Goal: Task Accomplishment & Management: Manage account settings

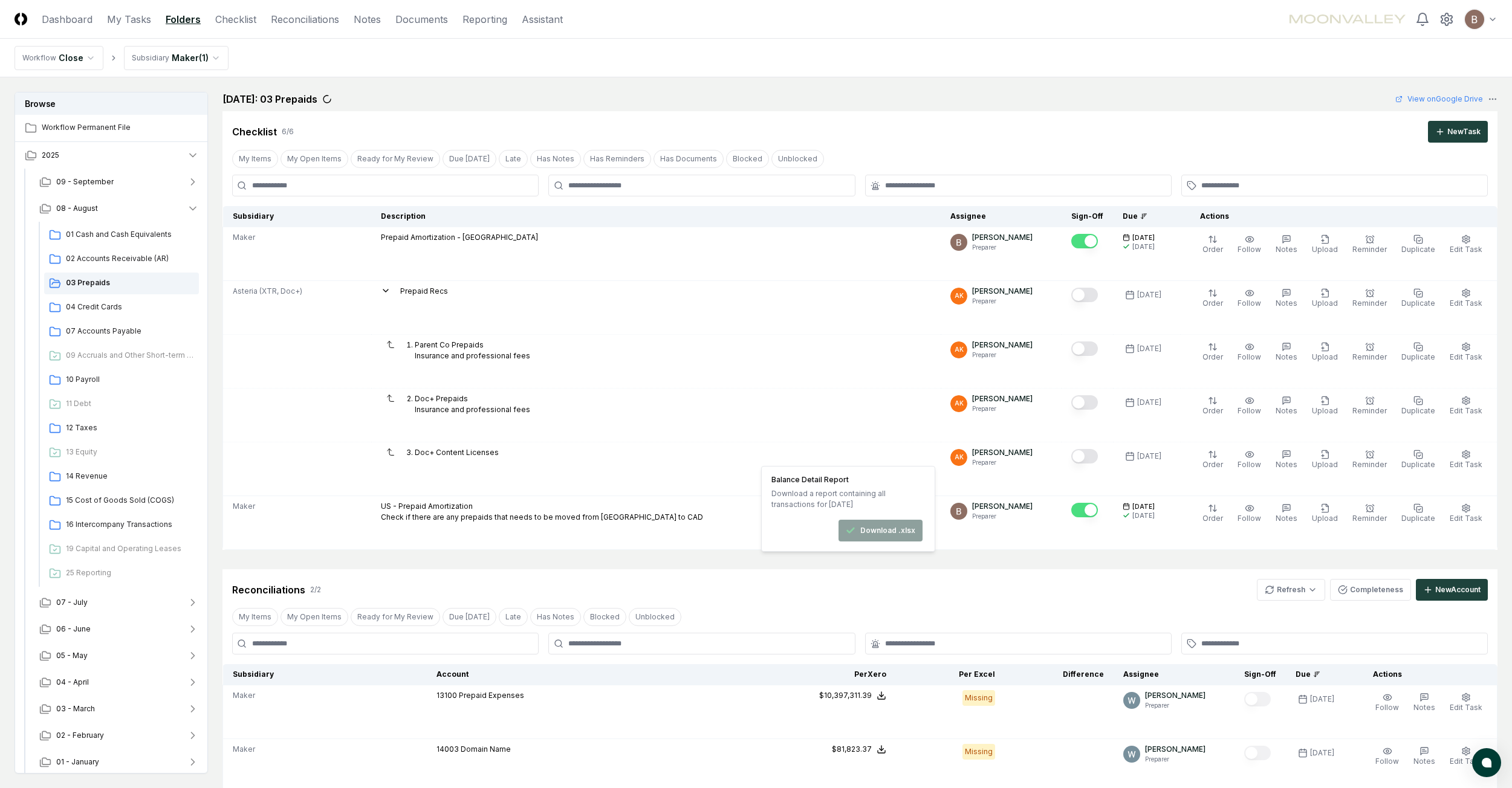
scroll to position [238, 0]
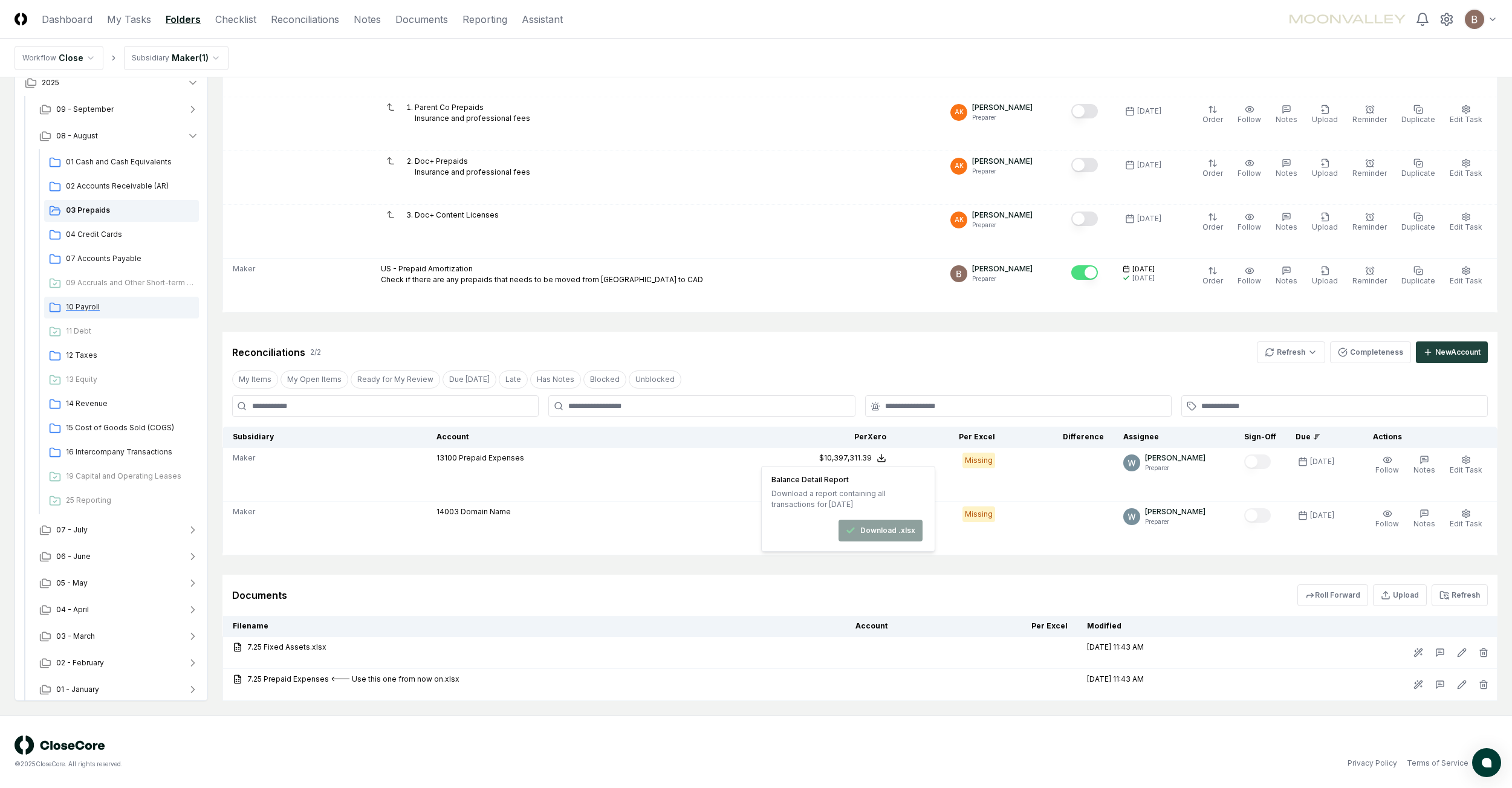
click at [82, 305] on span "10 Payroll" at bounding box center [130, 307] width 128 height 11
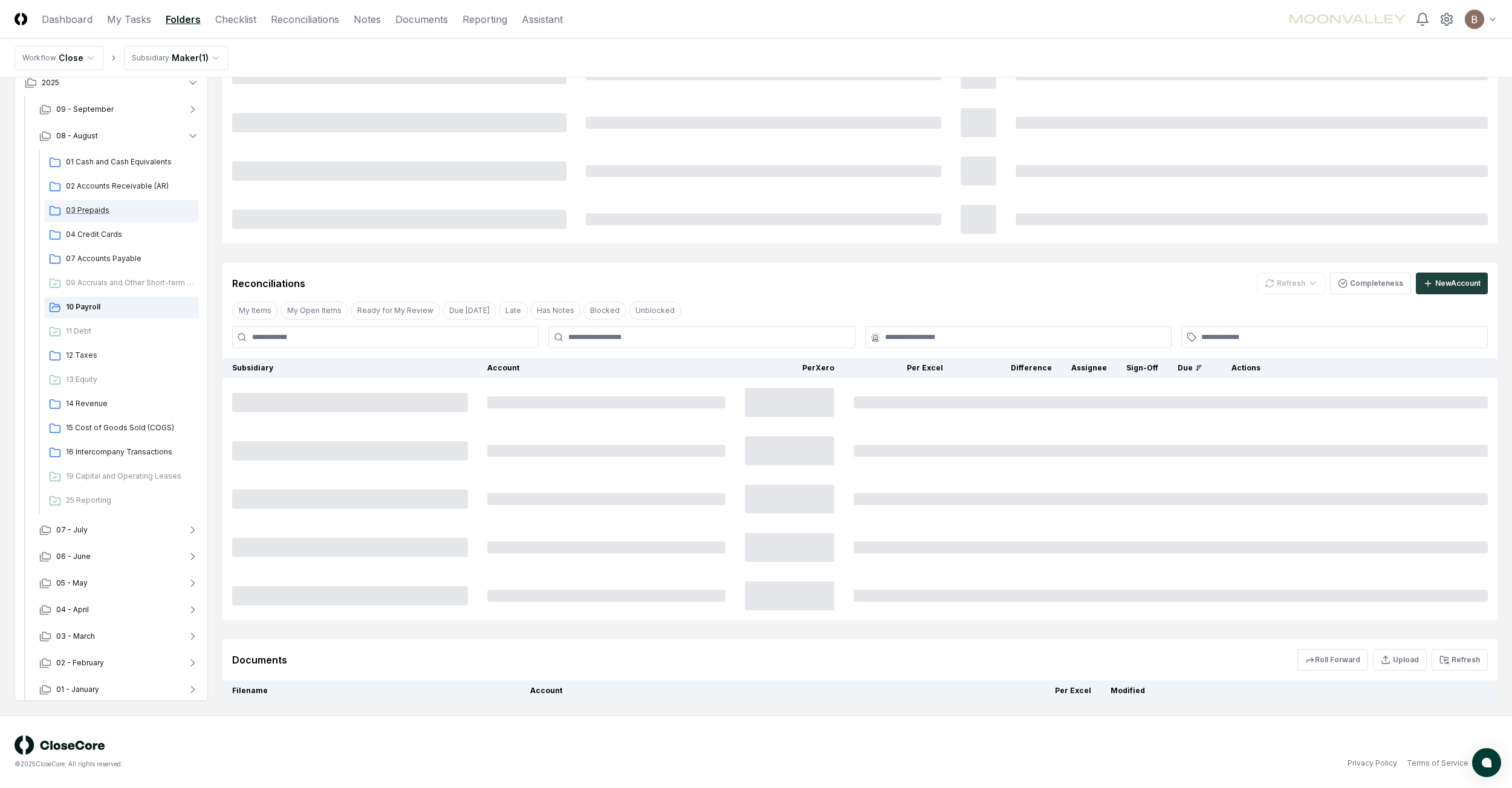
scroll to position [0, 0]
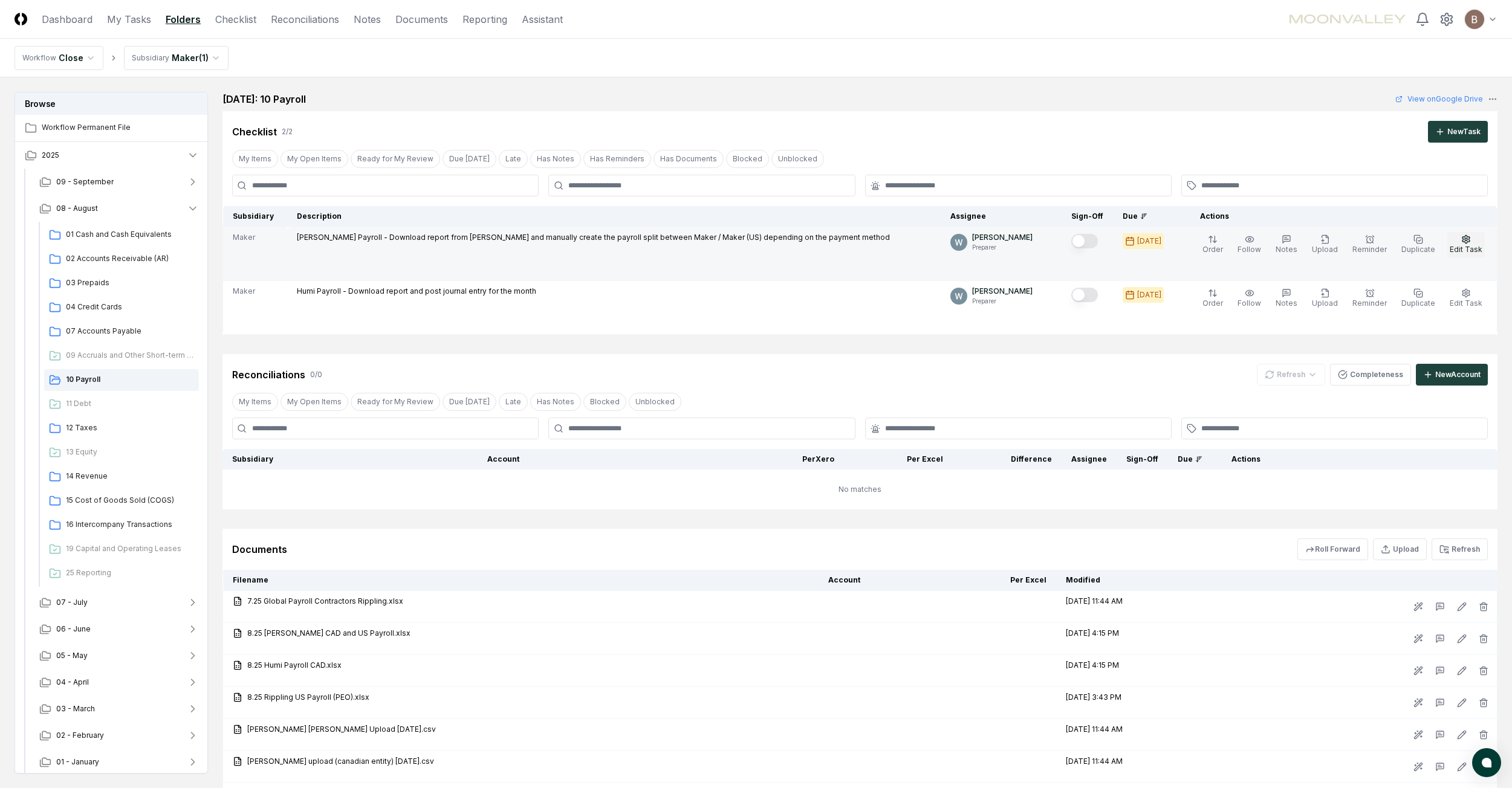
click at [1479, 241] on button "Edit Task" at bounding box center [1465, 245] width 37 height 26
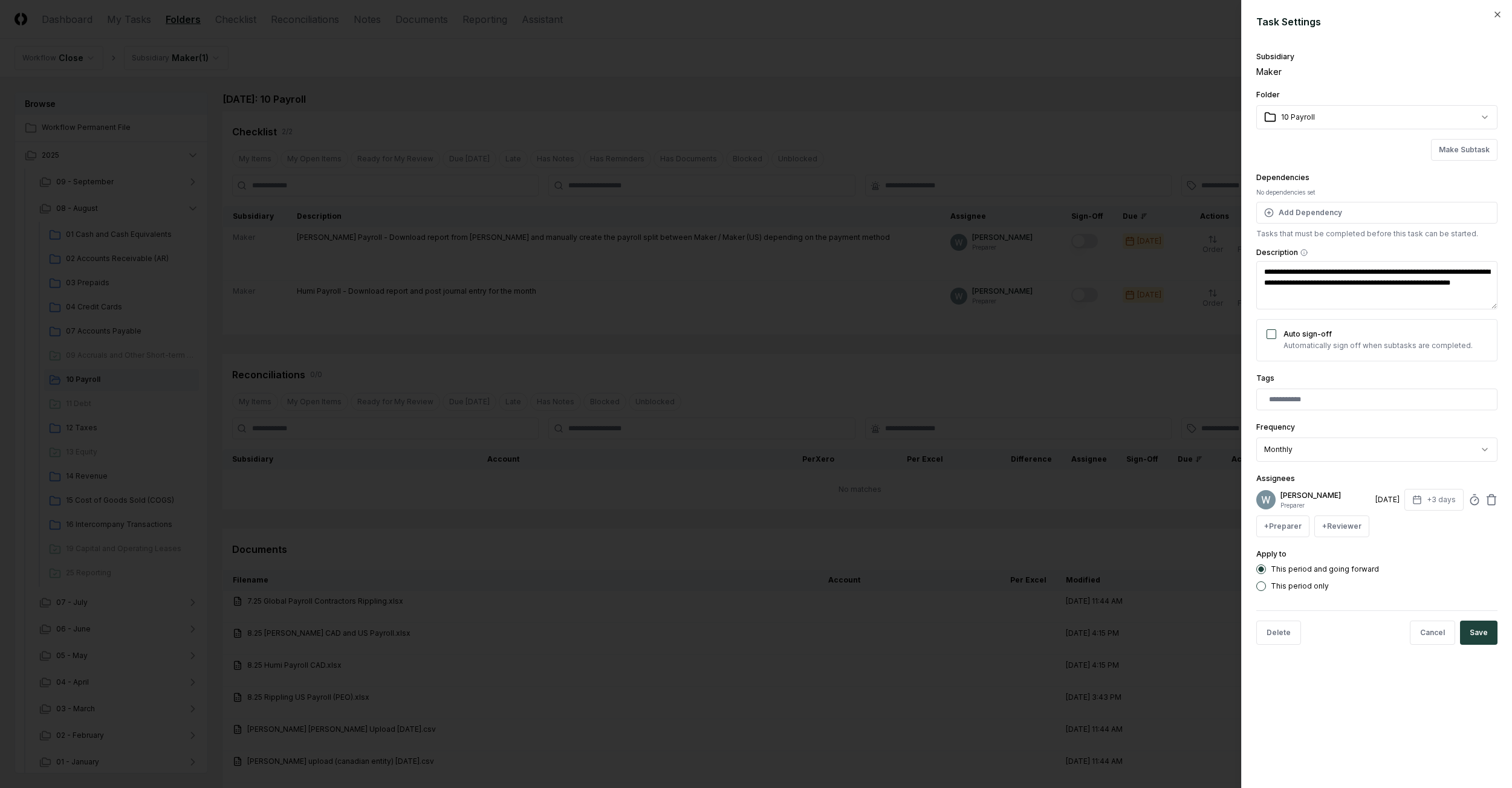
click at [1494, 498] on icon at bounding box center [1491, 499] width 12 height 12
click at [1277, 500] on button "+ Preparer" at bounding box center [1283, 500] width 53 height 22
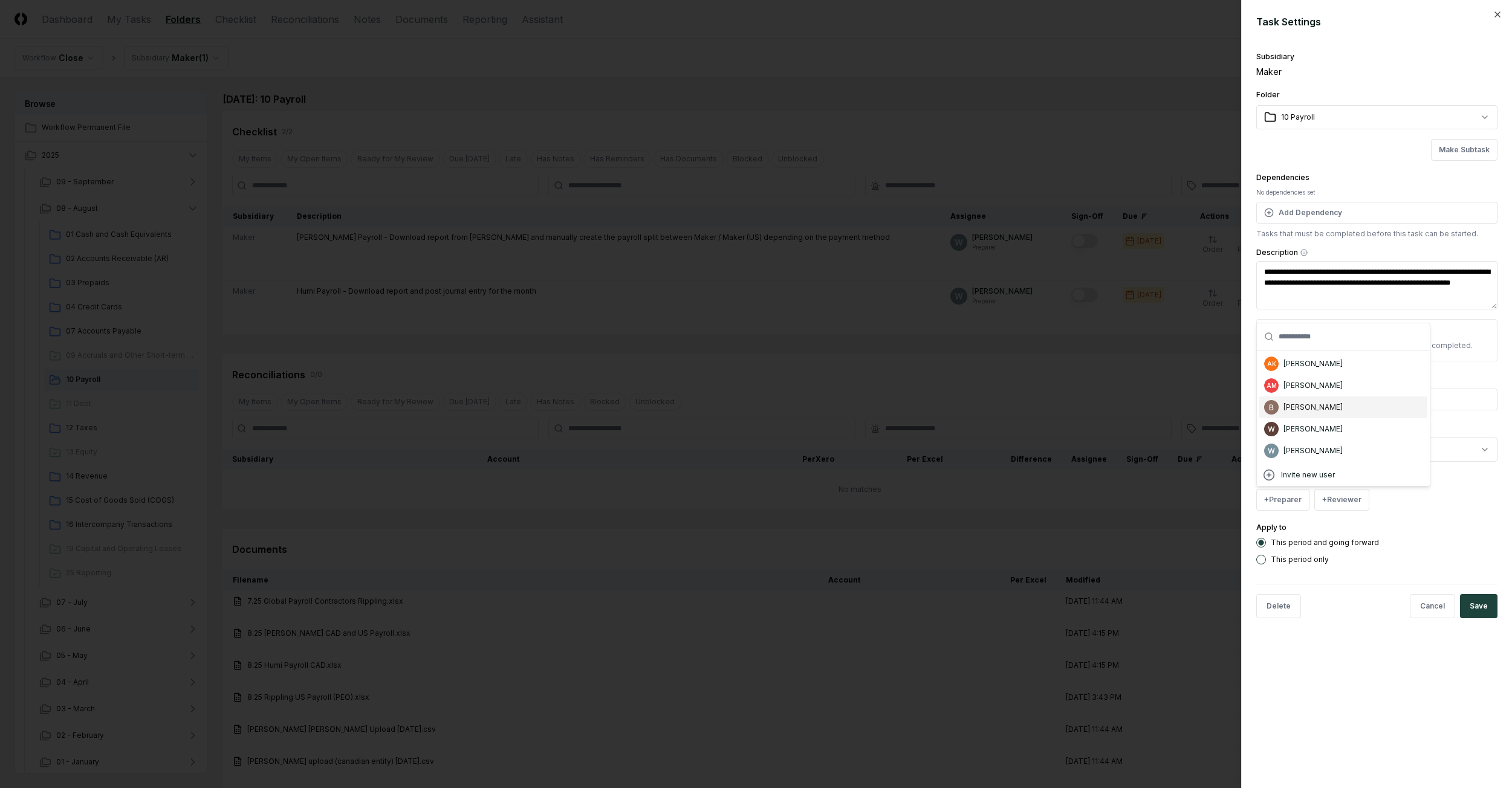
click at [1309, 404] on div "[PERSON_NAME]" at bounding box center [1313, 408] width 59 height 11
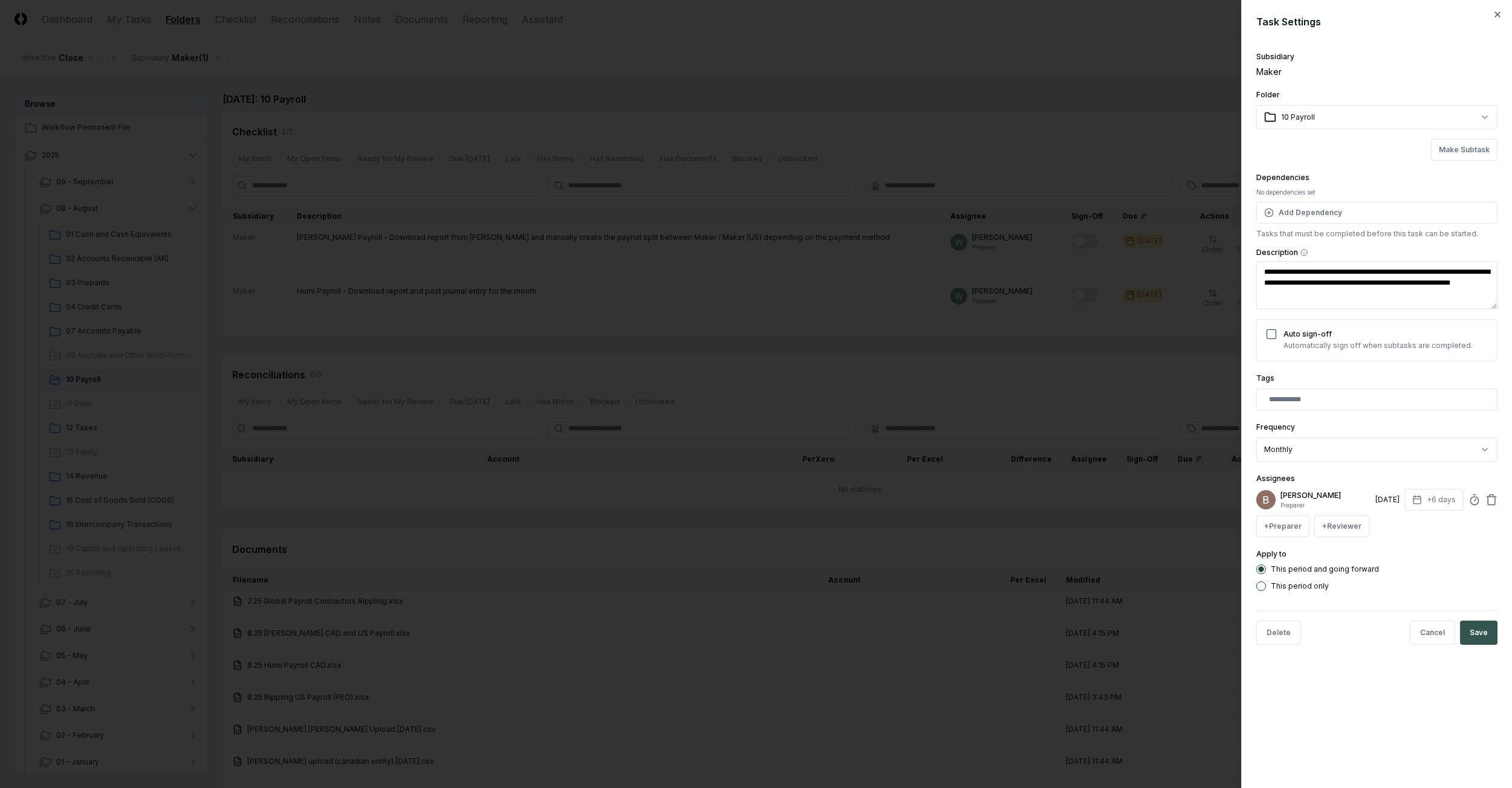
click at [1489, 638] on button "Save" at bounding box center [1478, 633] width 37 height 24
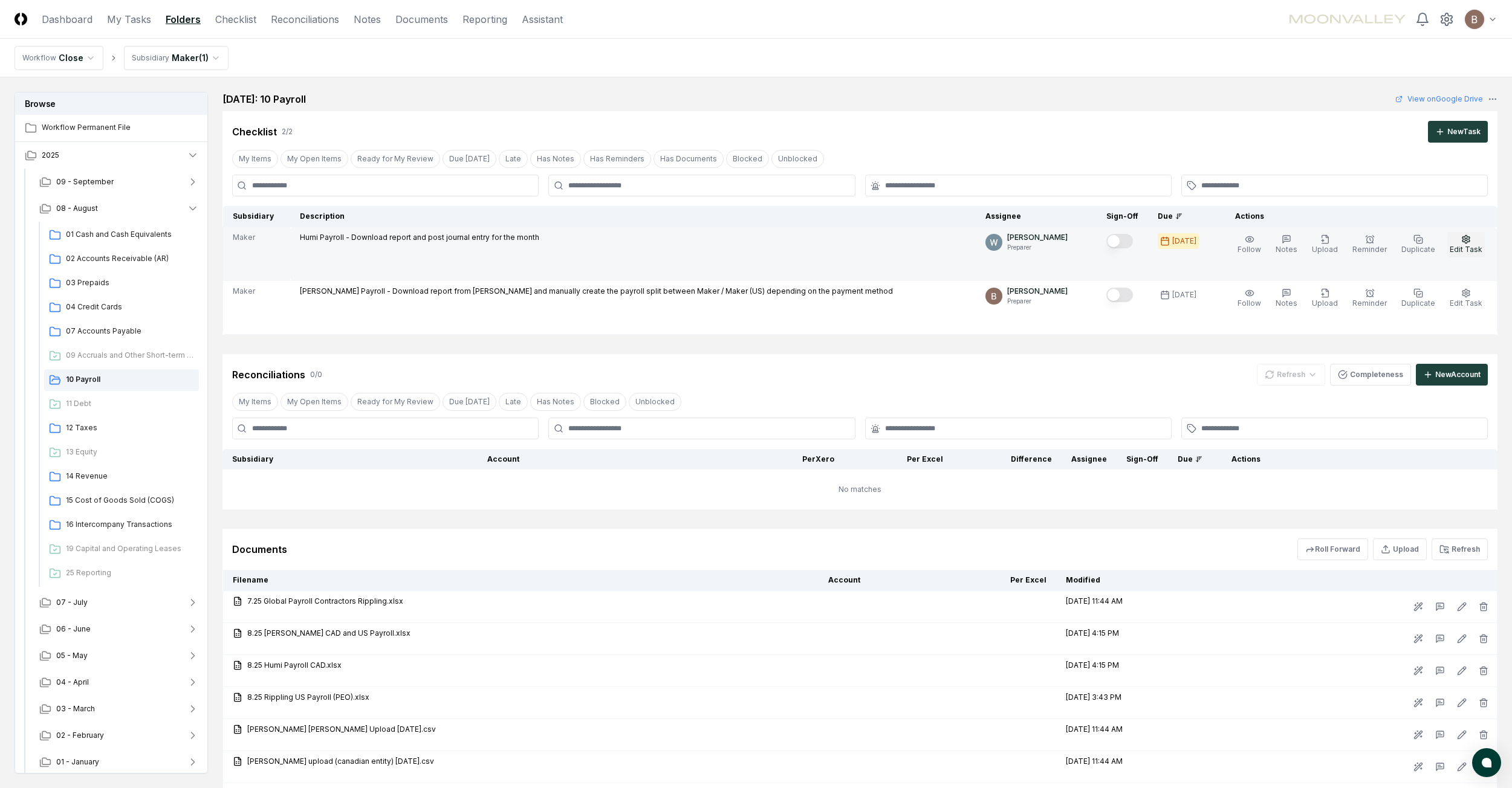
click at [1464, 245] on span "Edit Task" at bounding box center [1466, 250] width 33 height 9
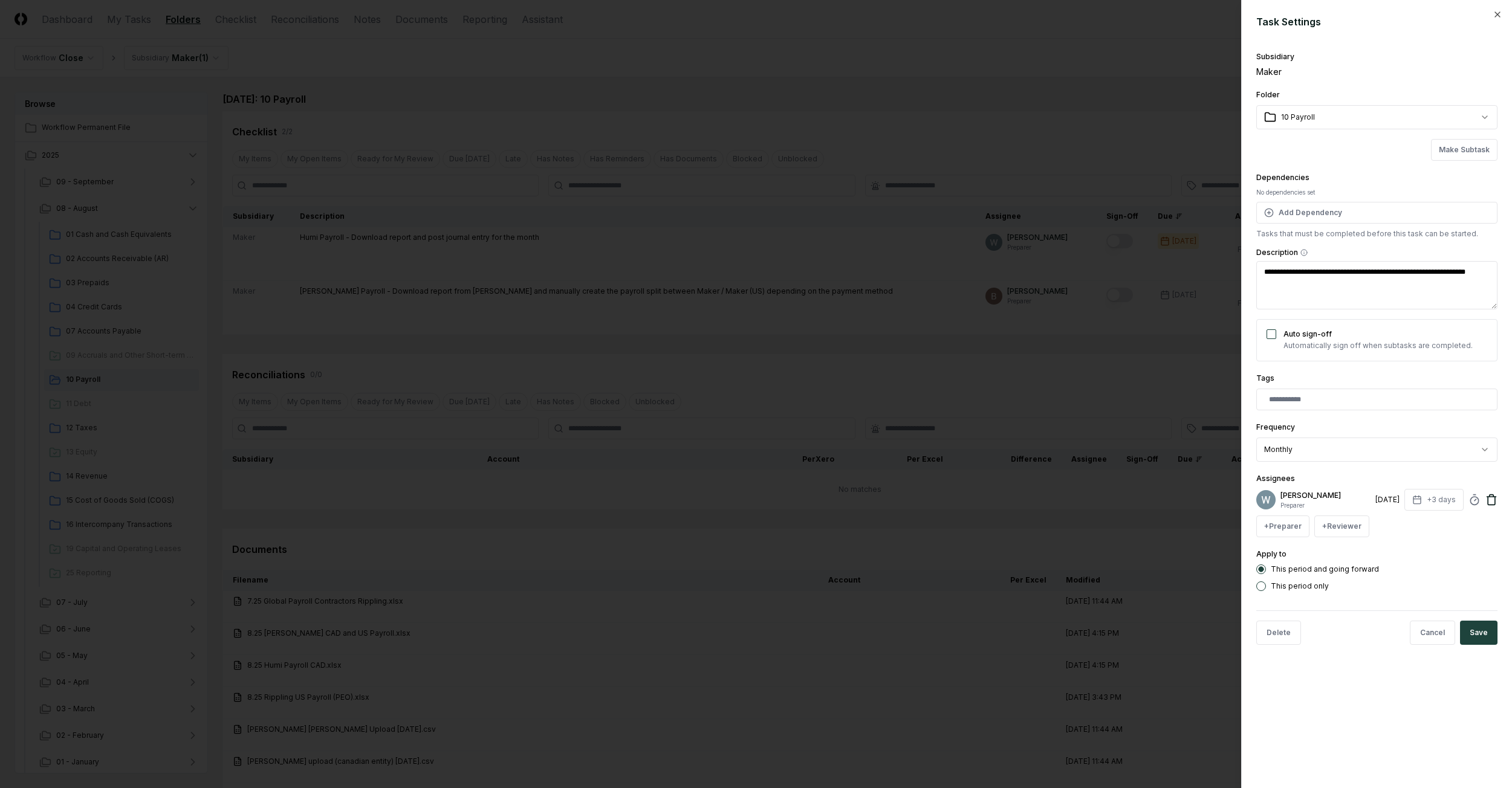
click at [1492, 500] on icon at bounding box center [1491, 499] width 12 height 12
click at [1279, 506] on button "+ Preparer" at bounding box center [1283, 500] width 53 height 22
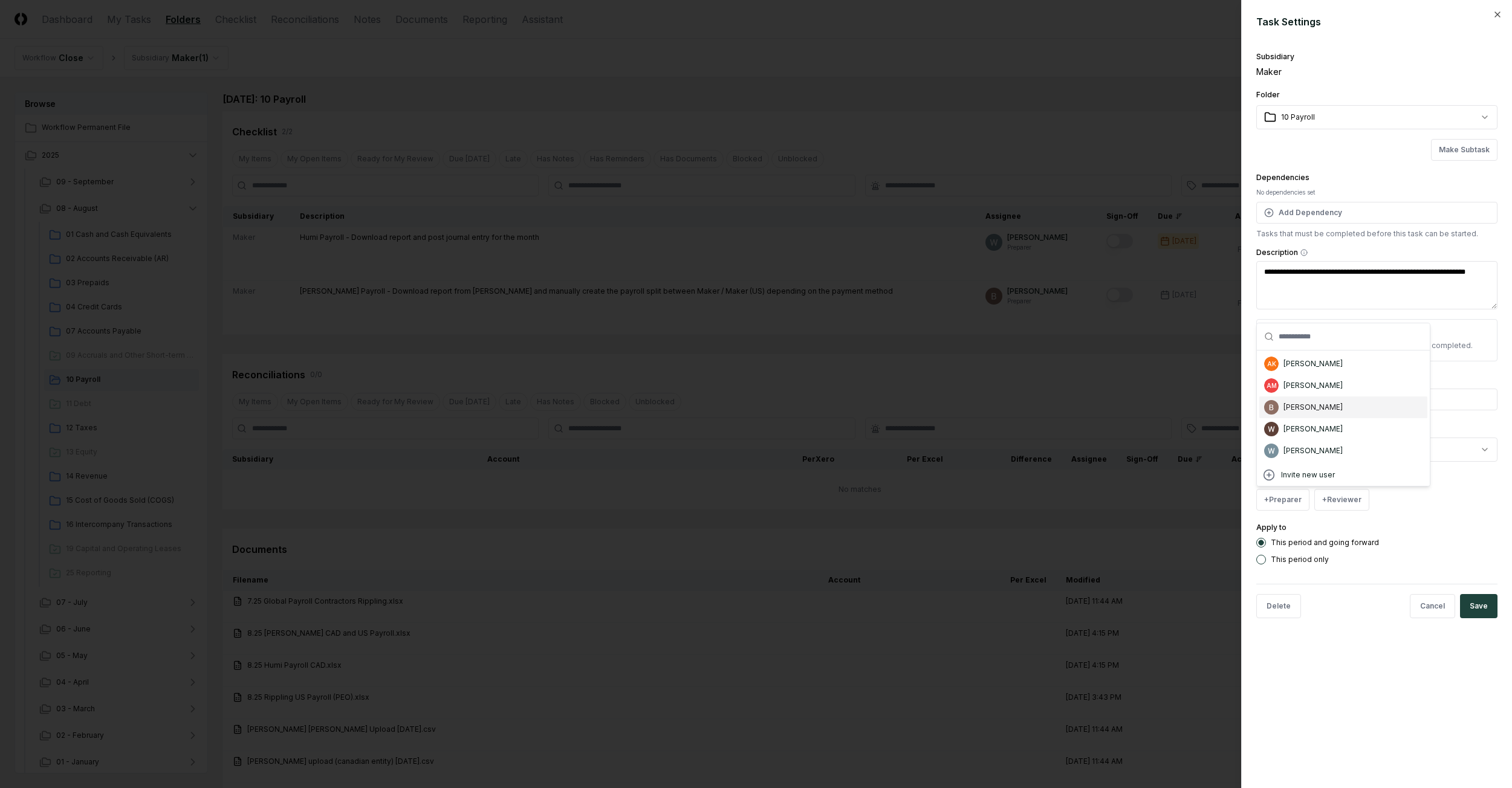
click at [1294, 406] on div "[PERSON_NAME]" at bounding box center [1313, 408] width 59 height 11
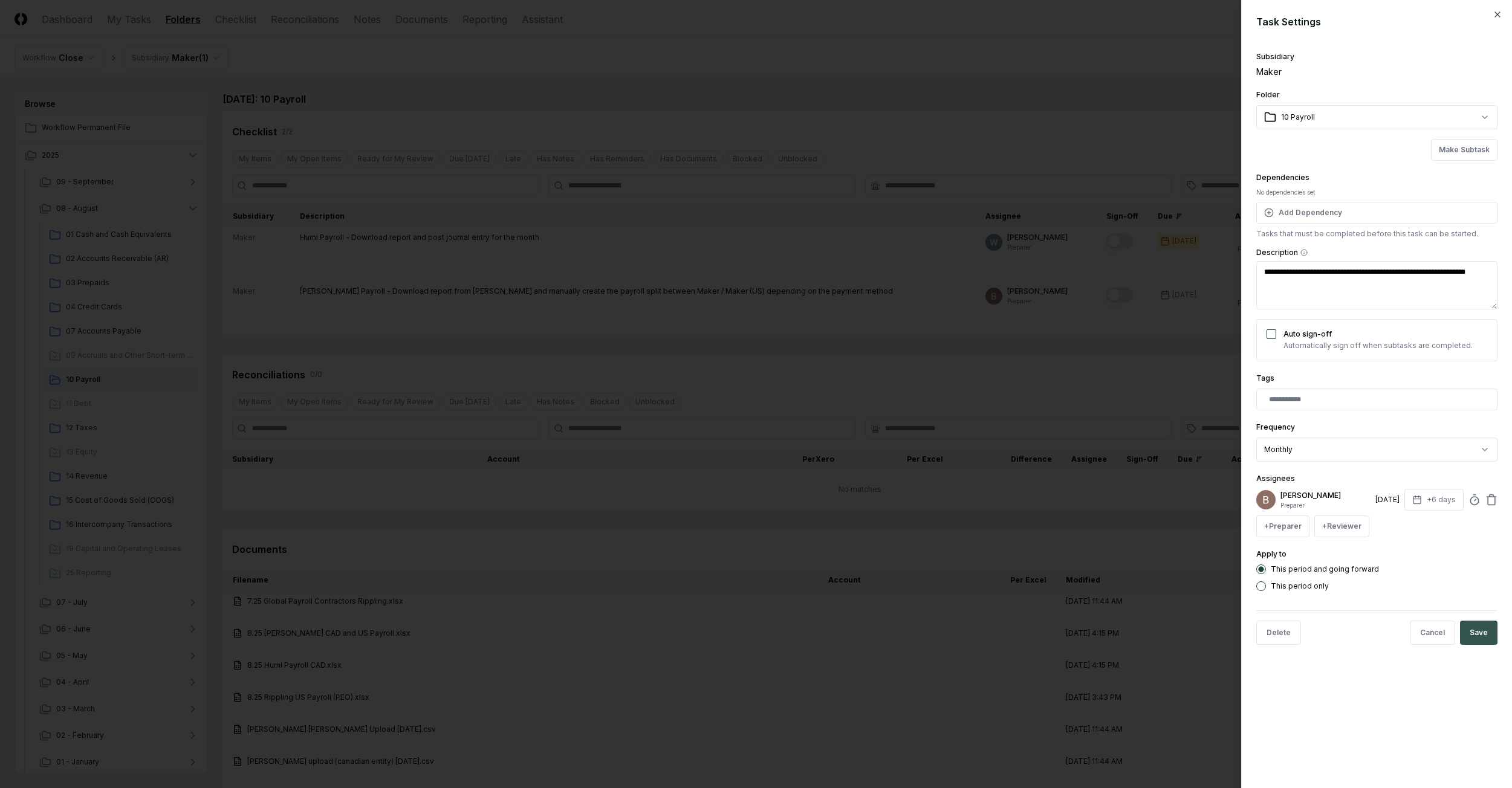
click at [1470, 631] on button "Save" at bounding box center [1478, 633] width 37 height 24
type textarea "*"
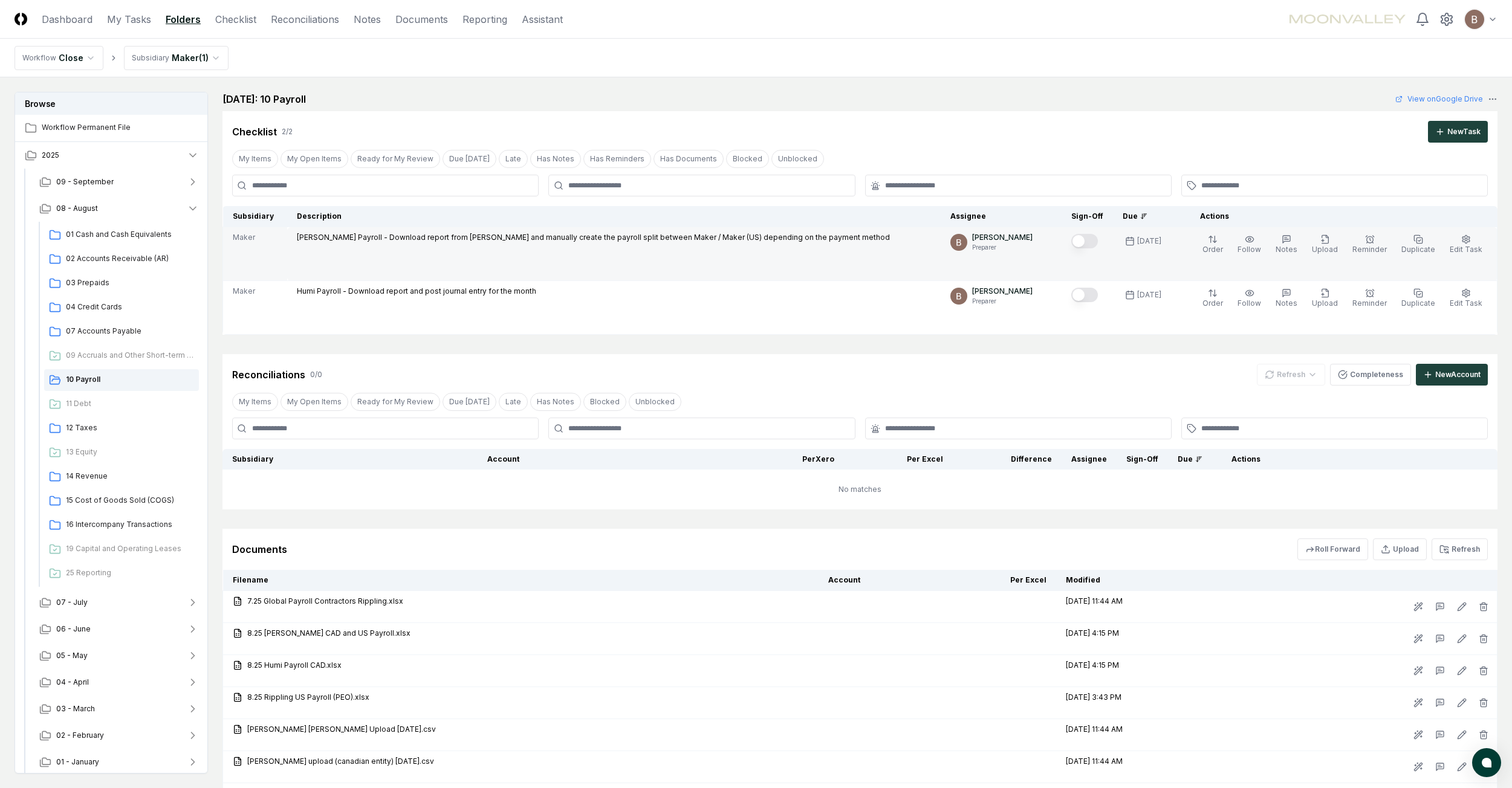
click at [1098, 244] on button "Mark complete" at bounding box center [1084, 241] width 27 height 15
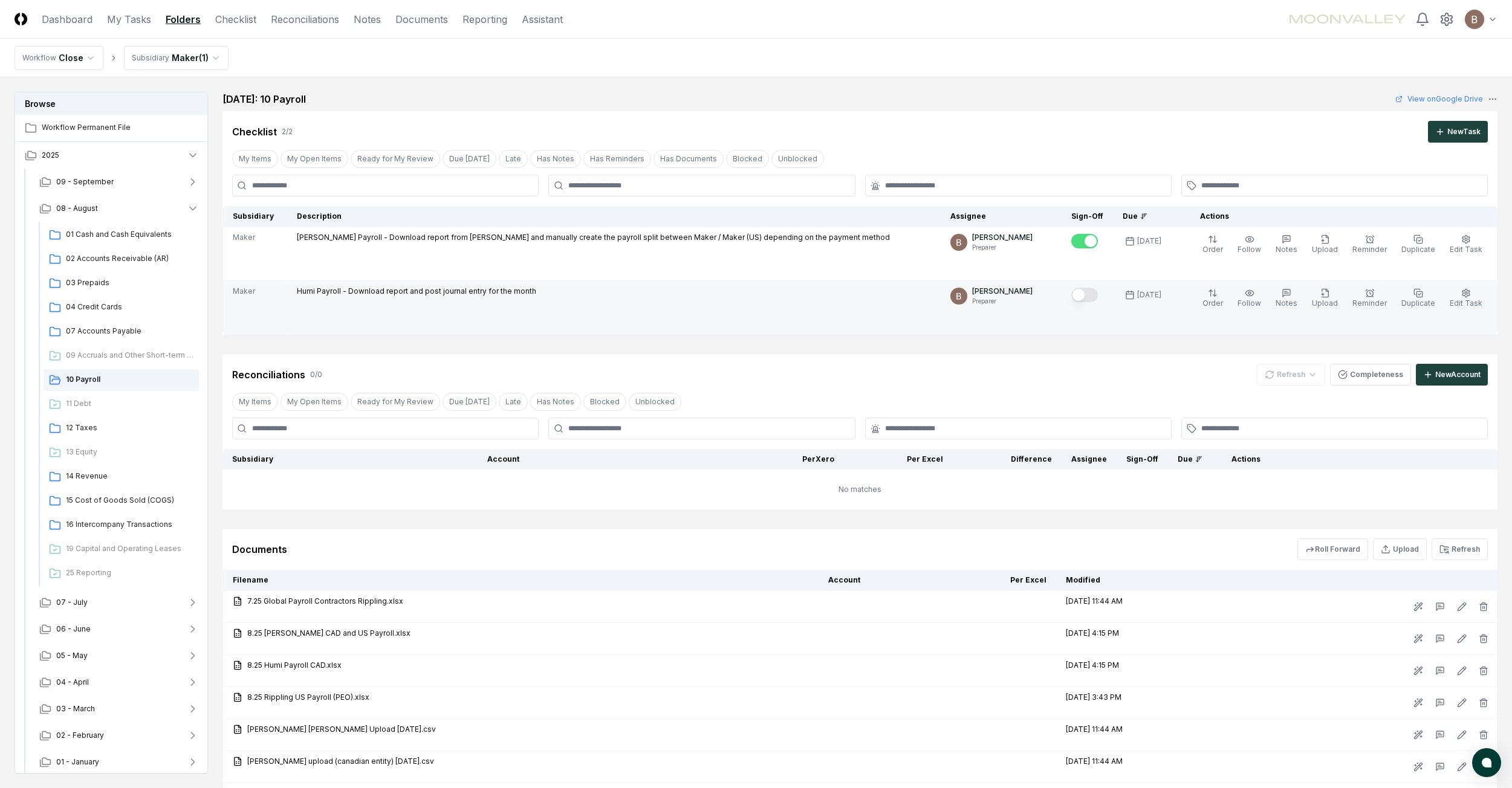
drag, startPoint x: 1090, startPoint y: 297, endPoint x: 990, endPoint y: 314, distance: 101.4
click at [1090, 297] on button "Mark complete" at bounding box center [1084, 295] width 27 height 15
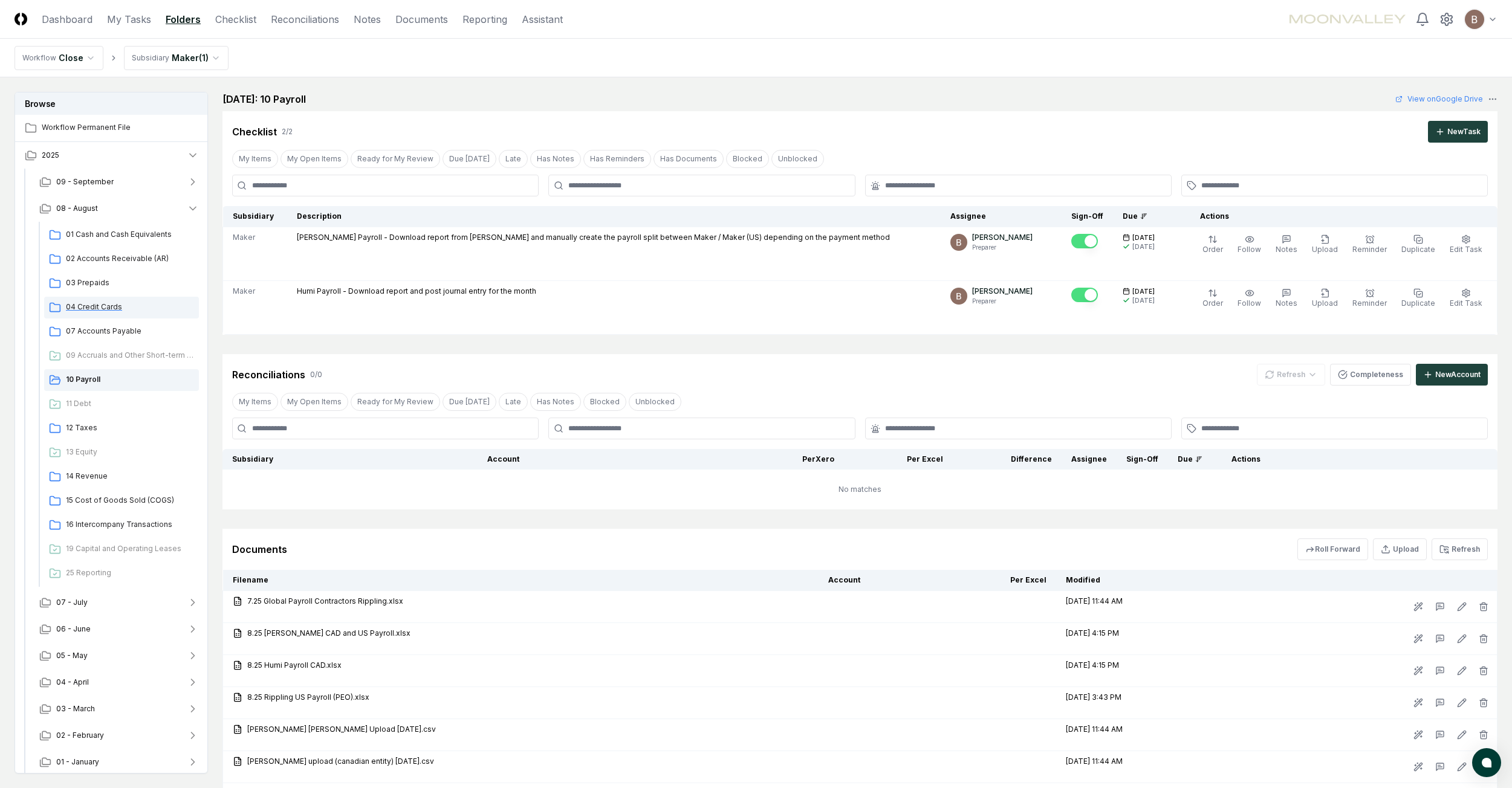
click at [87, 314] on div "04 Credit Cards" at bounding box center [121, 308] width 154 height 22
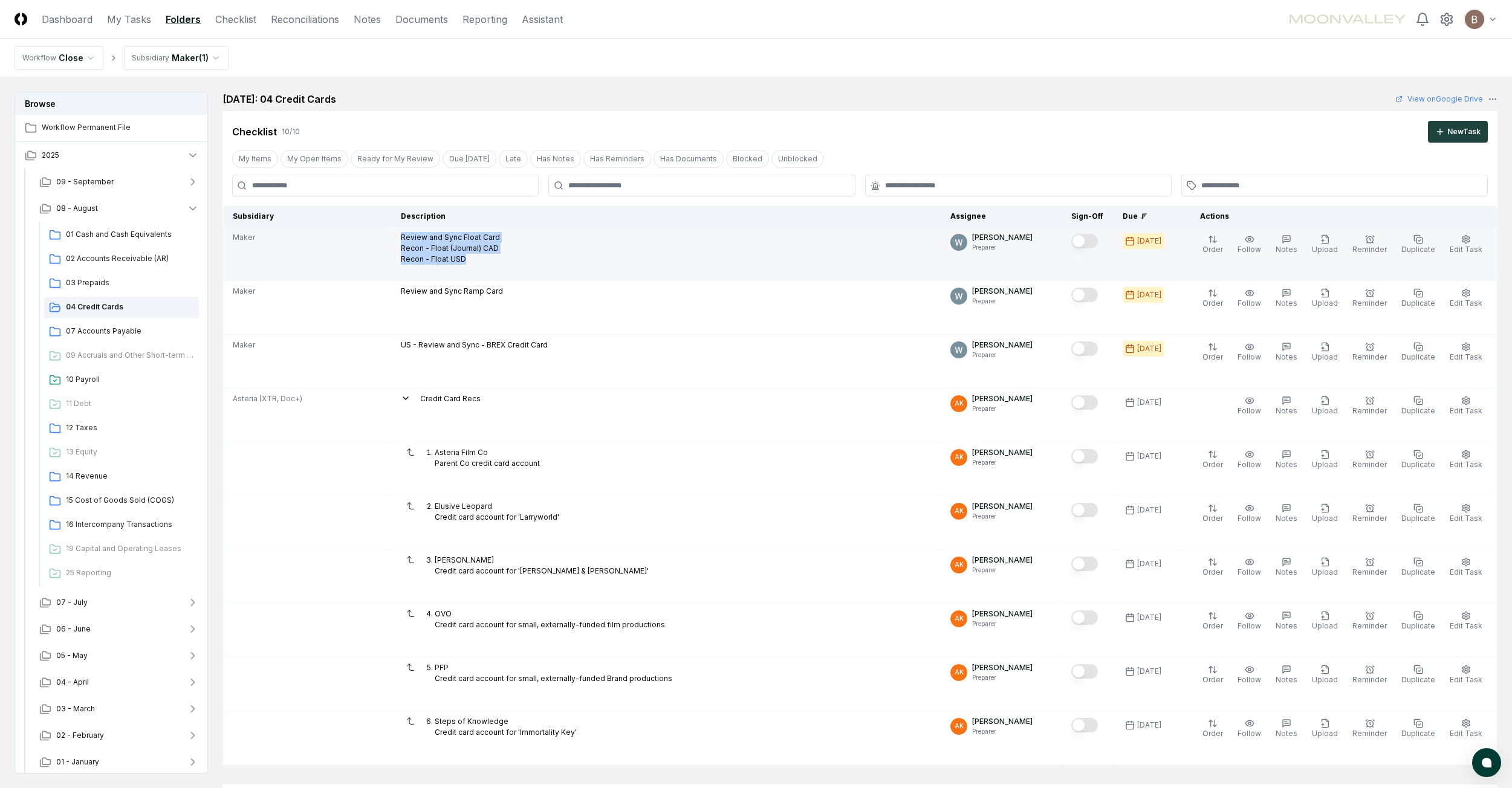
drag, startPoint x: 405, startPoint y: 237, endPoint x: 410, endPoint y: 267, distance: 30.4
click at [410, 267] on td "Review and Sync Float Card Recon - Float (Journal) CAD Recon - Float USD" at bounding box center [665, 254] width 549 height 54
click at [441, 265] on div "Review and Sync Float Card Recon - Float (Journal) CAD Recon - Float USD" at bounding box center [450, 250] width 99 height 35
click at [1460, 241] on button "Edit Task" at bounding box center [1465, 245] width 37 height 26
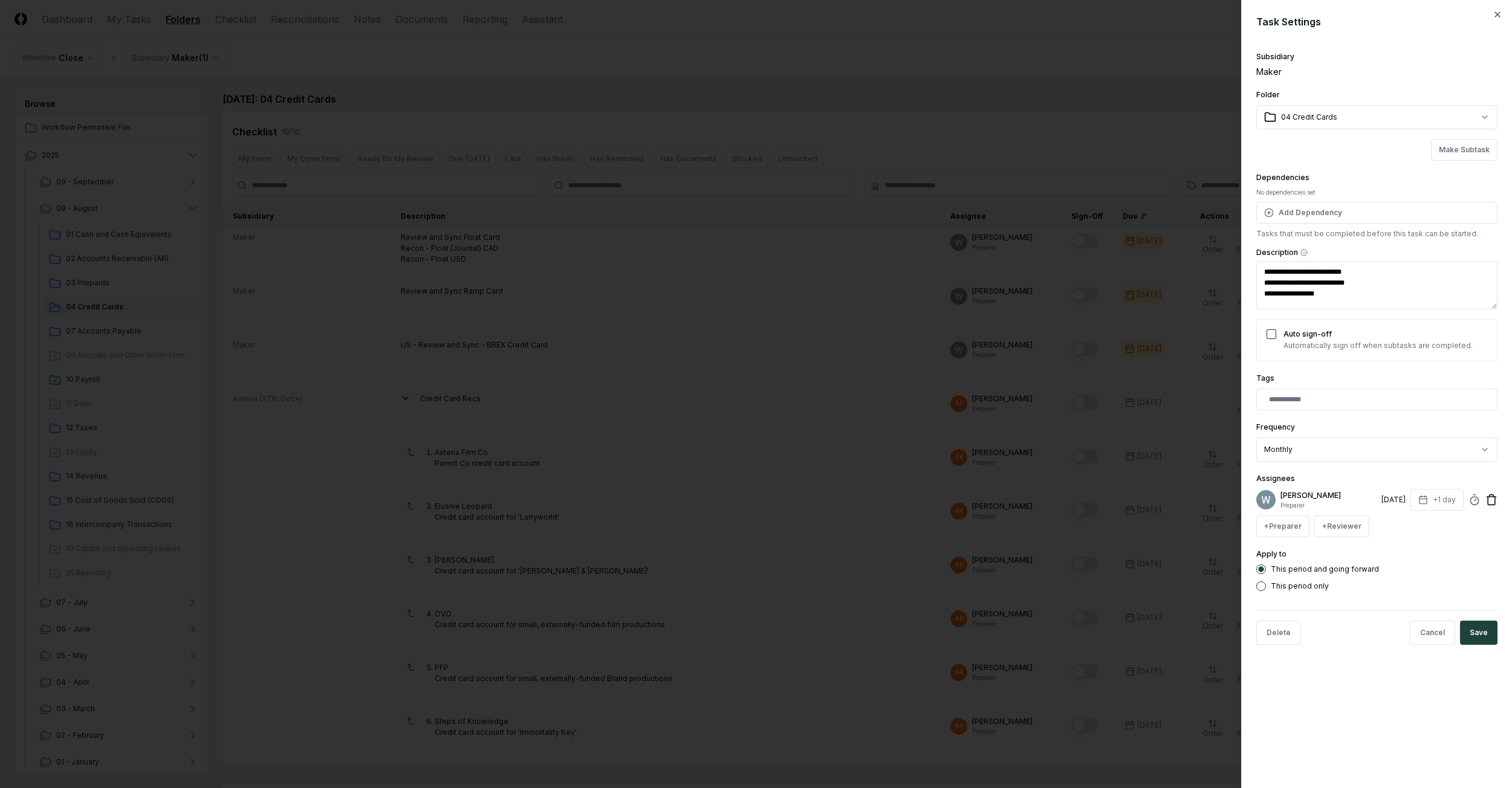
click at [1490, 495] on icon at bounding box center [1492, 496] width 5 height 2
click at [1300, 508] on button "+ Preparer" at bounding box center [1283, 500] width 53 height 22
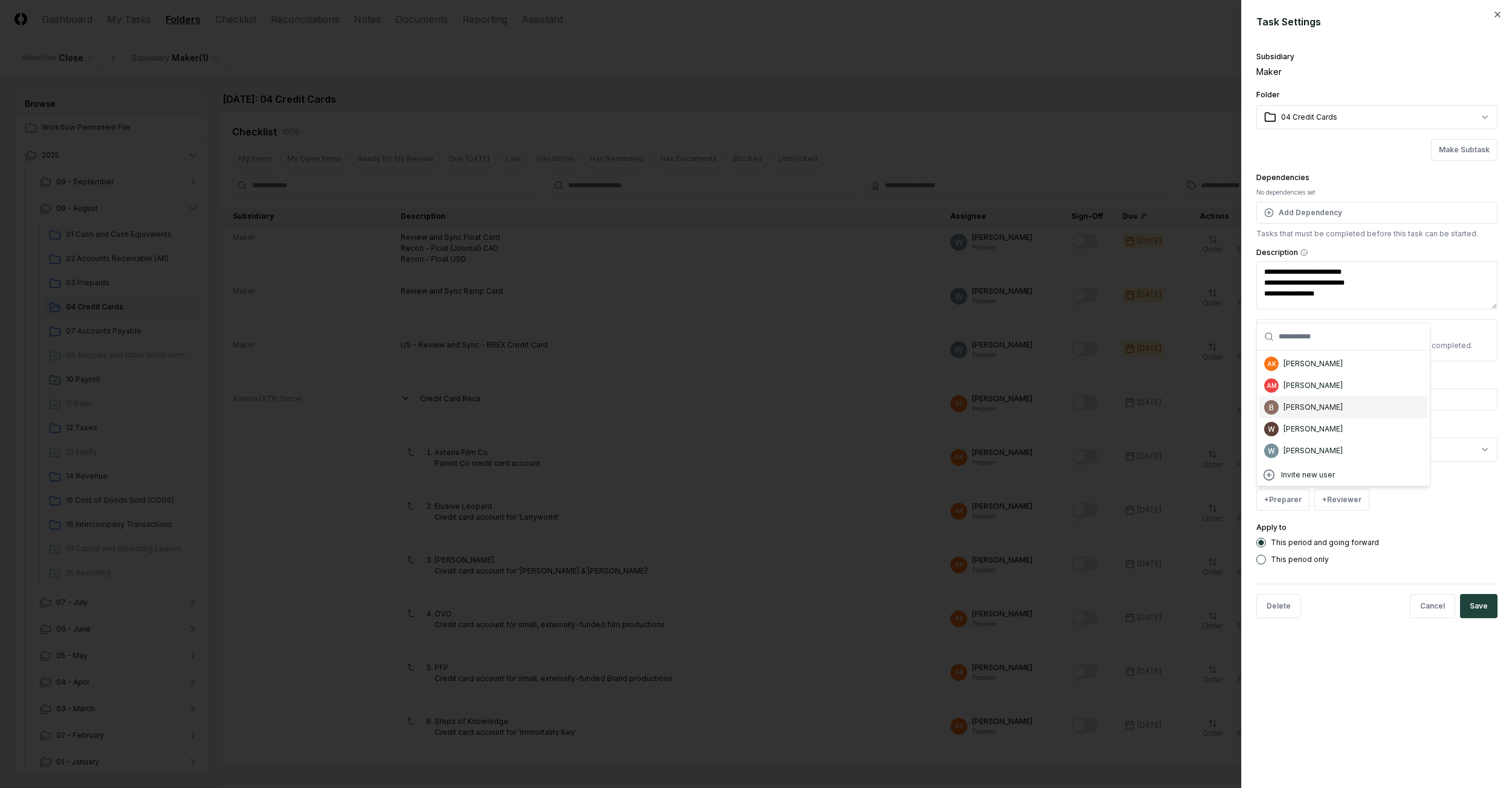
drag, startPoint x: 1299, startPoint y: 406, endPoint x: 1344, endPoint y: 440, distance: 56.4
click at [1299, 406] on div "[PERSON_NAME]" at bounding box center [1313, 408] width 59 height 11
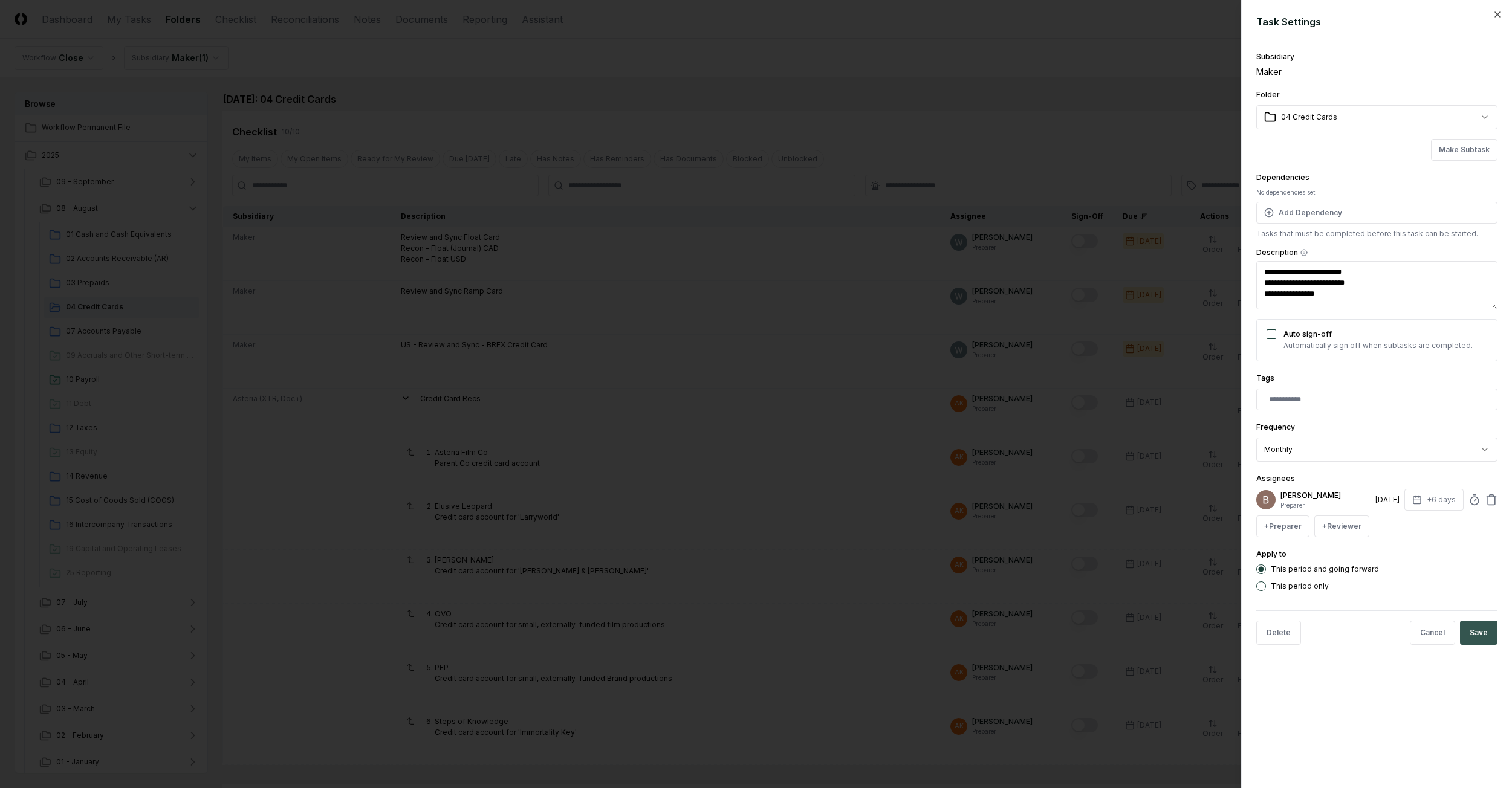
click at [1486, 638] on button "Save" at bounding box center [1478, 633] width 37 height 24
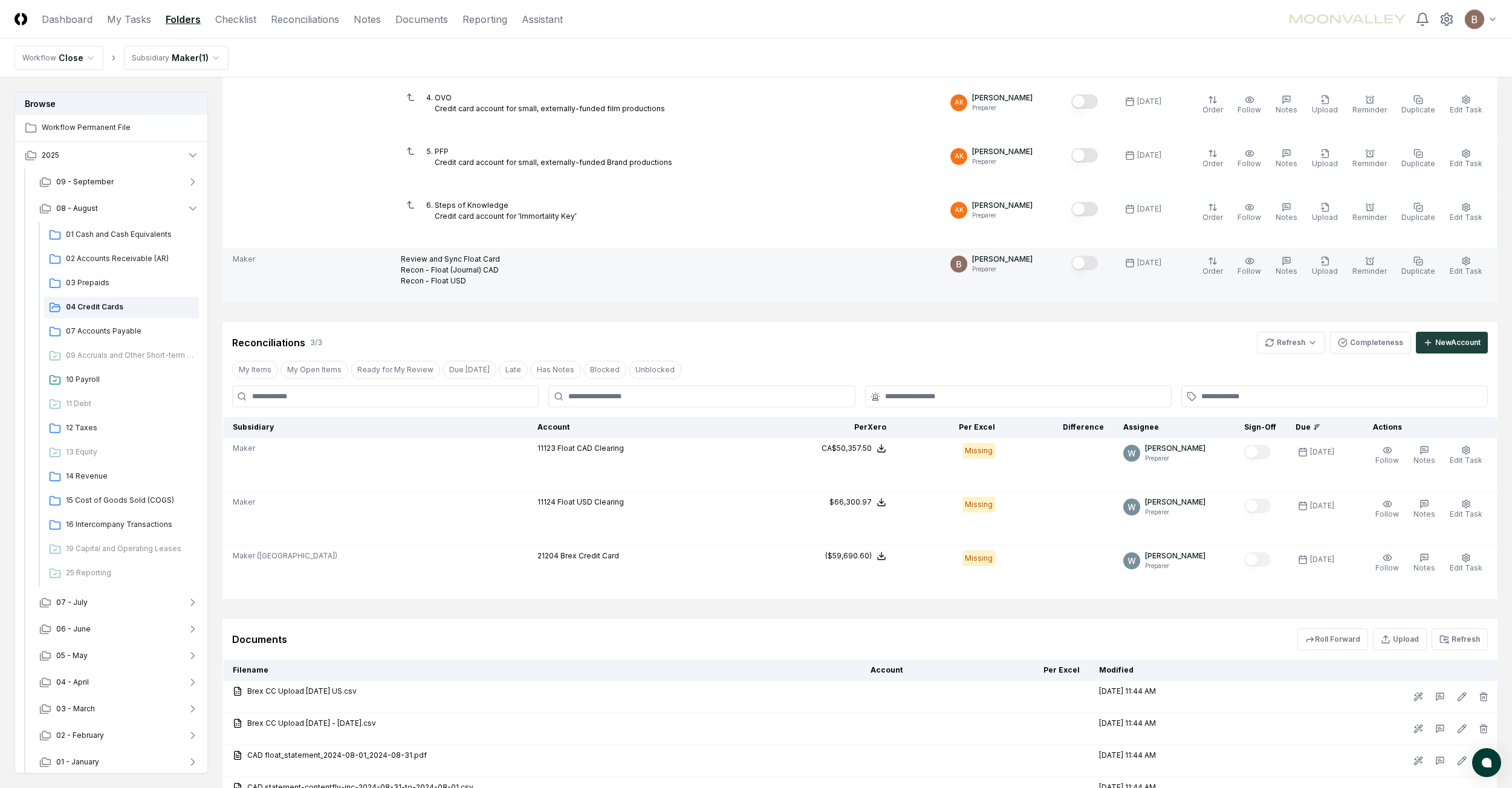
scroll to position [292, 0]
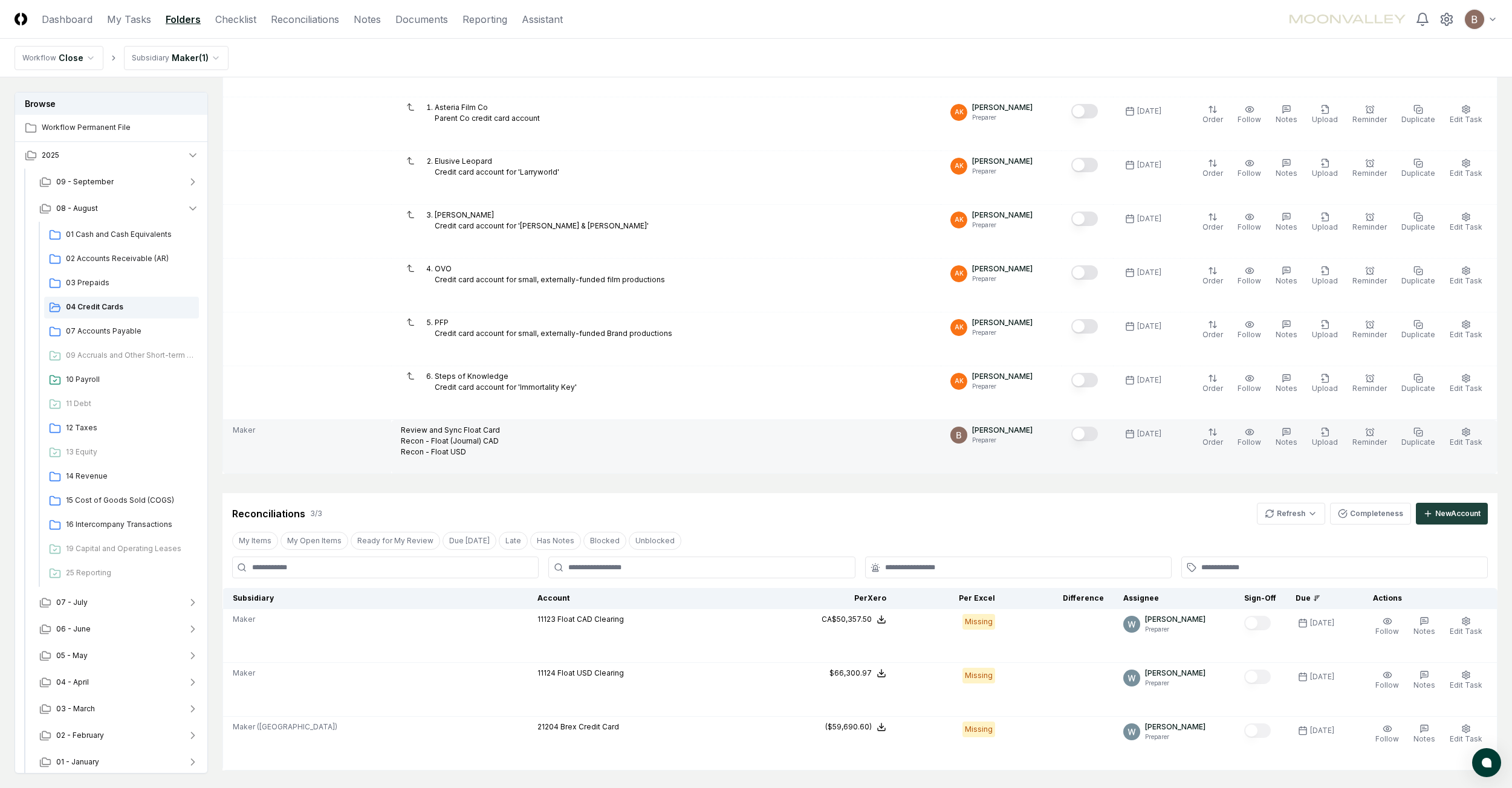
click at [1095, 440] on button "Mark complete" at bounding box center [1084, 434] width 27 height 15
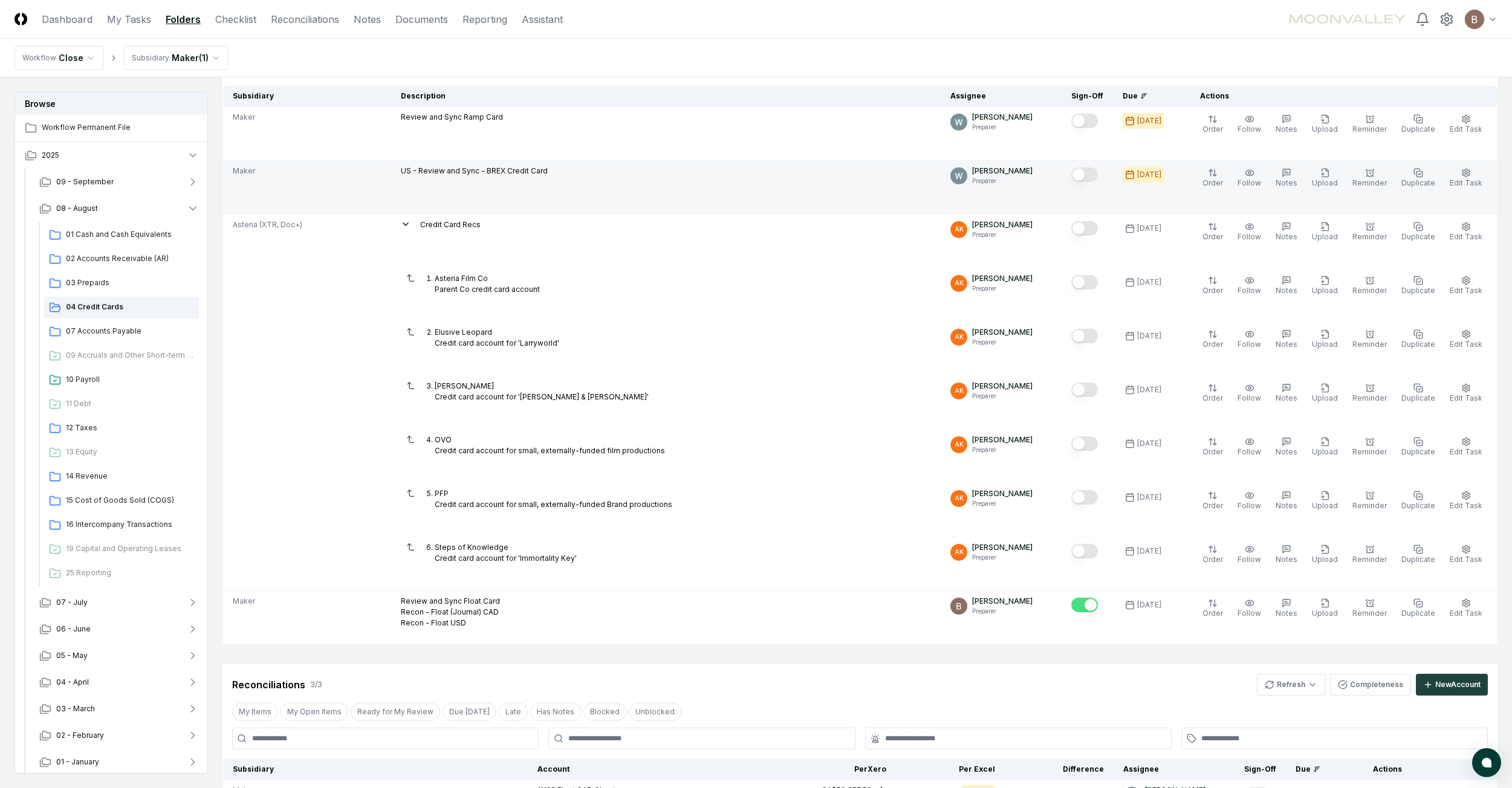
scroll to position [0, 0]
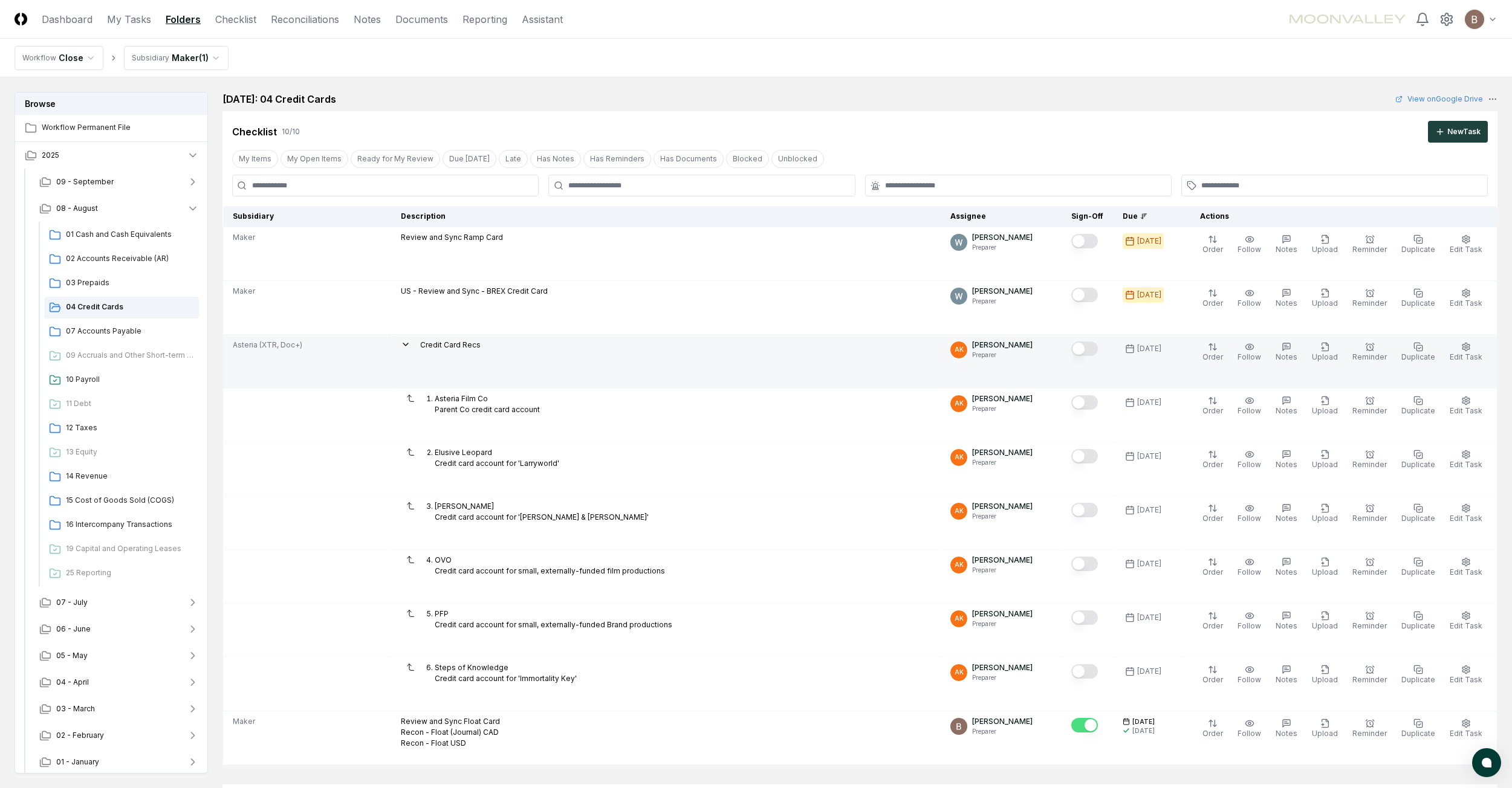
click at [410, 345] on icon at bounding box center [405, 345] width 10 height 10
